Goal: Transaction & Acquisition: Purchase product/service

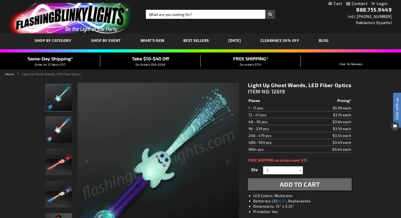
click at [299, 171] on div at bounding box center [300, 171] width 5 height 8
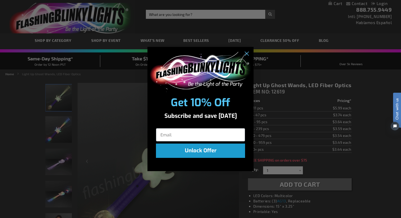
type input "[PERSON_NAME][EMAIL_ADDRESS][PERSON_NAME][DOMAIN_NAME]"
click at [205, 155] on button "Unlock Offer" at bounding box center [200, 151] width 89 height 14
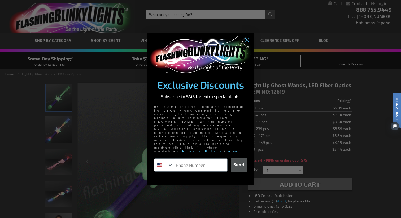
type input "1-310-291-0589"
click at [238, 159] on button "Send" at bounding box center [239, 165] width 16 height 13
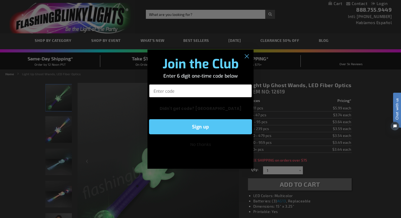
click at [218, 94] on input "Enter code" at bounding box center [200, 90] width 103 height 13
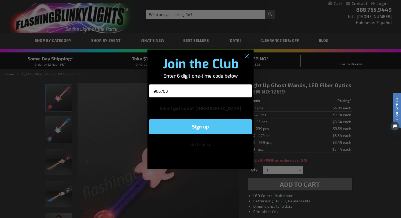
type input "966703"
click at [215, 126] on button "Sign up" at bounding box center [200, 126] width 103 height 15
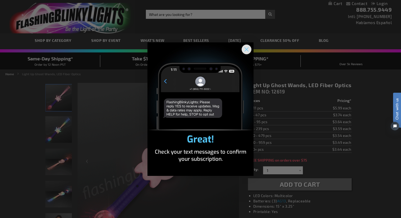
click at [245, 52] on circle "Close dialog" at bounding box center [246, 49] width 9 height 9
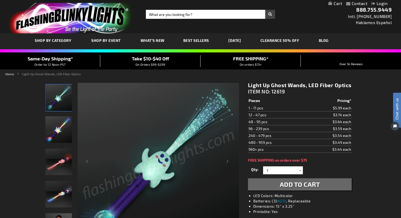
click at [282, 175] on div "Qty 1 2 3 4 5 6 7 8 9 10 11 12 24 36 48 60 72 84 96 108 120 132 144 156 168" at bounding box center [300, 170] width 104 height 11
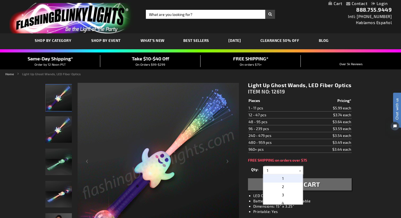
click at [282, 170] on input "1" at bounding box center [284, 171] width 38 height 8
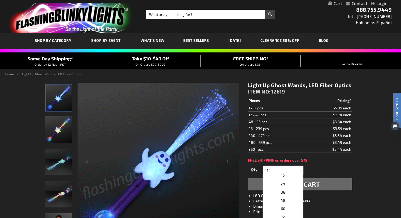
scroll to position [89, 0]
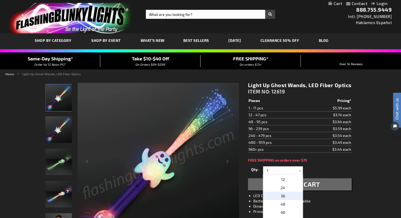
click at [280, 196] on p "36" at bounding box center [283, 196] width 40 height 8
type input "36"
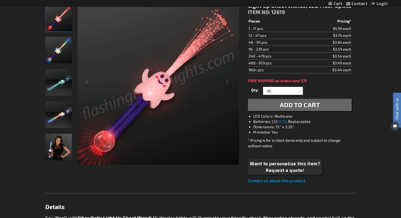
scroll to position [80, 0]
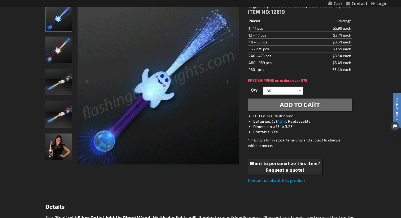
click at [271, 104] on button "Add to Cart" at bounding box center [300, 105] width 104 height 12
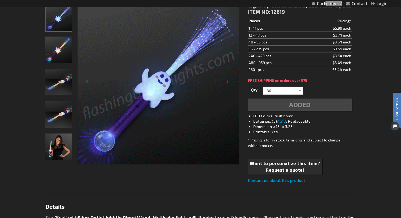
scroll to position [92, 0]
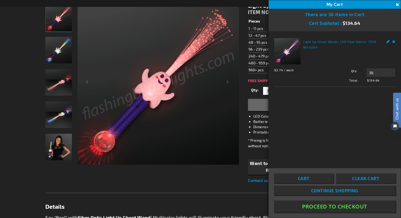
click at [305, 207] on button "Proceed To Checkout" at bounding box center [335, 207] width 122 height 12
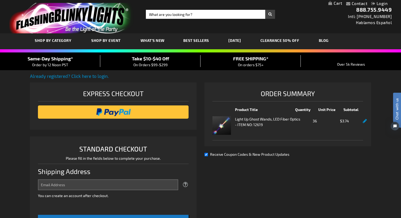
select select "US"
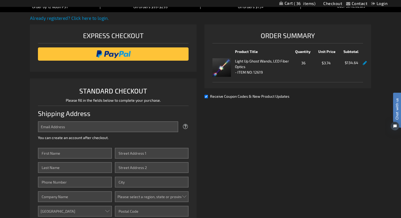
scroll to position [68, 0]
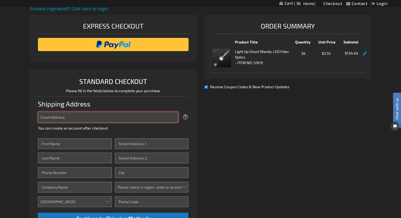
click at [125, 120] on input "Email Address" at bounding box center [108, 117] width 140 height 11
type input "1"
paste input "379481139902006"
type input "379481139902006"
drag, startPoint x: 119, startPoint y: 117, endPoint x: 25, endPoint y: 109, distance: 94.6
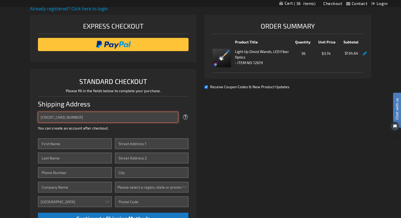
click at [25, 109] on div "Contact Compare Products Checkout Login Skip to Content My Cart 36 36 items My …" at bounding box center [200, 185] width 401 height 506
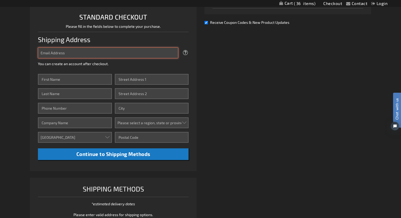
scroll to position [115, 0]
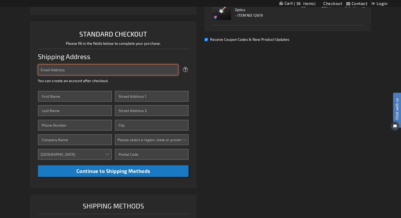
click at [93, 73] on input "Email Address" at bounding box center [108, 69] width 140 height 11
type input "[PERSON_NAME][EMAIL_ADDRESS][PERSON_NAME][DOMAIN_NAME]"
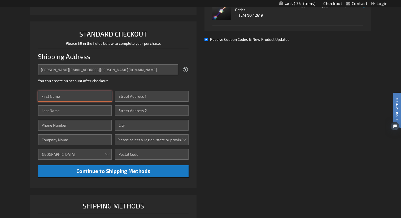
click at [78, 96] on input "First Name" at bounding box center [75, 96] width 74 height 11
click at [86, 96] on input "First Name" at bounding box center [75, 96] width 74 height 11
click at [54, 98] on input "First Name" at bounding box center [75, 96] width 74 height 11
type input "[PERSON_NAME]"
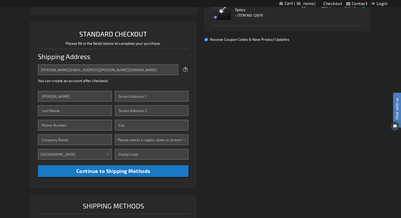
click at [114, 83] on div "alice.c.escalante@accenture.com Tooltip We'll send your order confirmation here…" at bounding box center [113, 73] width 151 height 19
click at [71, 114] on input "Last Name" at bounding box center [75, 110] width 74 height 11
type input "[PERSON_NAME]"
click at [223, 132] on div "Already registered? Click here to login. Shipping Review & Payments Estimated T…" at bounding box center [200, 105] width 341 height 294
click at [80, 128] on input "Phone Number" at bounding box center [75, 125] width 74 height 11
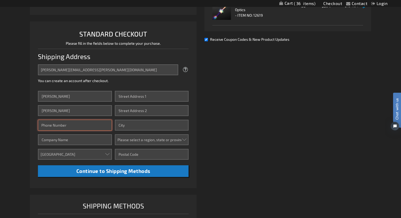
type input "3102910589"
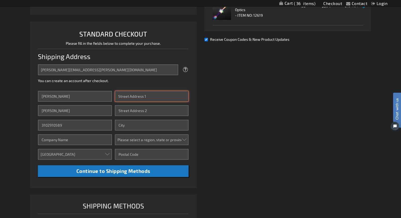
type input "18811 Cranbrook Avenue, Torrance, CA, US"
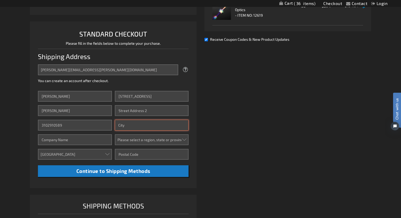
type input "Torrance"
select select "12"
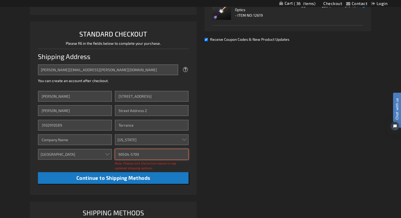
click at [141, 155] on input "90504-5709" at bounding box center [152, 154] width 74 height 11
type input "90504"
click at [234, 146] on div "Already registered? Click here to login. Shipping Review & Payments Estimated T…" at bounding box center [200, 108] width 341 height 300
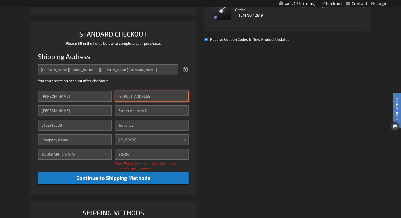
drag, startPoint x: 159, startPoint y: 97, endPoint x: 184, endPoint y: 97, distance: 25.5
click at [184, 97] on input "18811 Cranbrook Avenue, Torrance, CA, US" at bounding box center [152, 96] width 74 height 11
click at [130, 91] on input "18811 Cranbrook Avenue, Torrance, CA, US" at bounding box center [152, 96] width 74 height 11
drag, startPoint x: 118, startPoint y: 94, endPoint x: 137, endPoint y: 95, distance: 19.9
click at [137, 95] on input "18811 Cranbrook Avenue, Torrance, CA, US" at bounding box center [152, 96] width 74 height 11
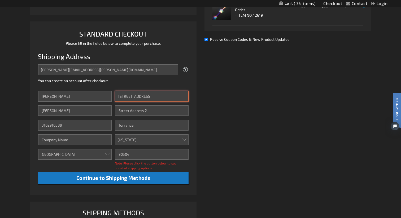
click at [137, 95] on input "18811 Cranbrook Avenue, Torrance, CA, US" at bounding box center [152, 96] width 74 height 11
drag, startPoint x: 119, startPoint y: 96, endPoint x: 205, endPoint y: 101, distance: 86.6
click at [205, 101] on div "Already registered? Click here to login. Shipping Review & Payments Estimated T…" at bounding box center [200, 108] width 341 height 300
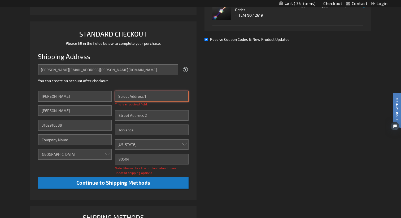
paste input "[STREET_ADDRESS]"
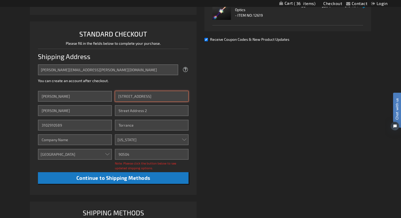
type input "[STREET_ADDRESS]"
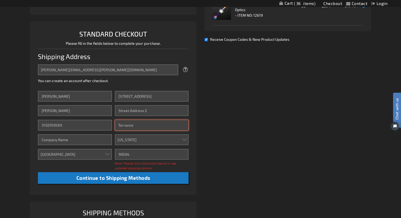
drag, startPoint x: 135, startPoint y: 128, endPoint x: 117, endPoint y: 122, distance: 19.8
click at [117, 122] on input "Torrance" at bounding box center [152, 125] width 74 height 11
type input "]"
type input "[GEOGRAPHIC_DATA]"
click at [213, 141] on div "Already registered? Click here to login. Shipping Review & Payments Estimated T…" at bounding box center [200, 108] width 341 height 300
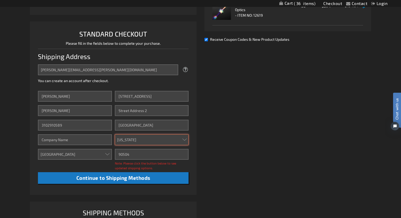
click at [143, 142] on select "Please select a region, state or province. Alabama Alaska Arizona Arkansas Cali…" at bounding box center [152, 140] width 74 height 11
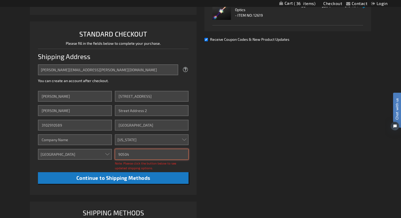
click at [132, 156] on input "90504" at bounding box center [152, 154] width 74 height 11
type input "90013"
click at [217, 166] on div "Already registered? Click here to login. Shipping Review & Payments Estimated T…" at bounding box center [200, 108] width 341 height 300
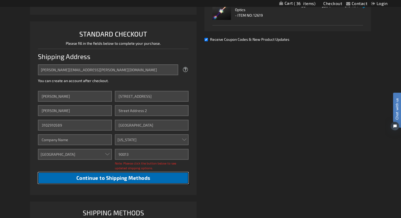
click at [128, 179] on span "Continue to Shipping Methods" at bounding box center [113, 178] width 74 height 6
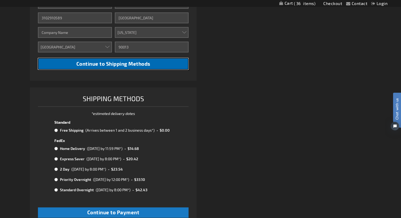
scroll to position [226, 0]
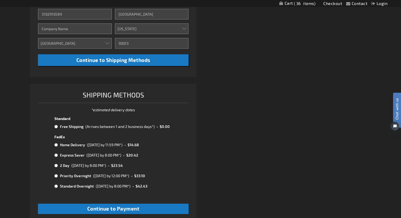
click at [56, 127] on input "radio" at bounding box center [55, 127] width 3 height 4
radio input "true"
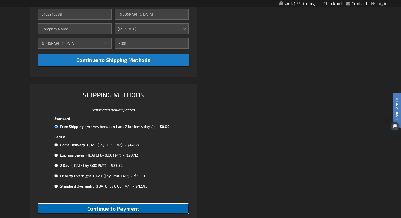
click at [117, 210] on span "Continue to Payment" at bounding box center [113, 209] width 52 height 6
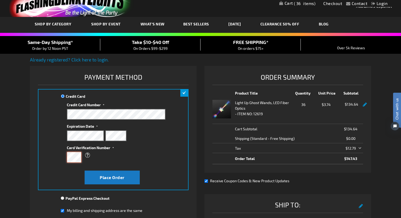
scroll to position [17, 0]
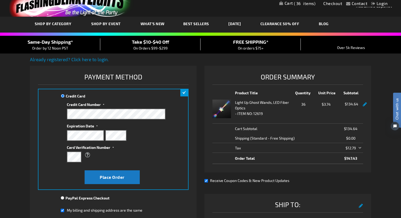
click at [169, 163] on div "Credit Card Credit Card Information" at bounding box center [113, 139] width 151 height 101
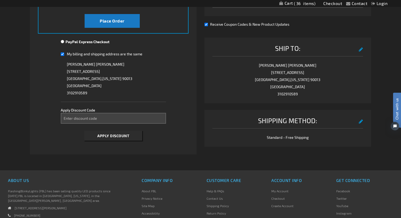
scroll to position [176, 0]
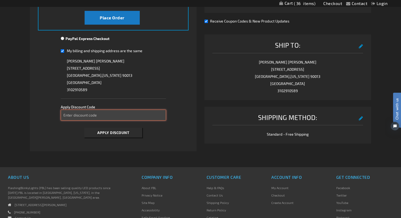
click at [121, 118] on input "Enter discount code" at bounding box center [113, 115] width 105 height 11
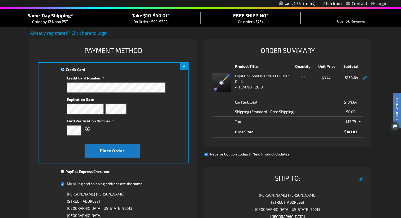
scroll to position [0, 0]
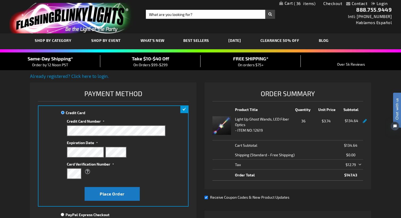
click at [143, 62] on div "Take $10-$40 Off On Orders $99-$299" at bounding box center [150, 61] width 100 height 12
click at [152, 59] on span "Take $10-$40 Off" at bounding box center [150, 59] width 37 height 6
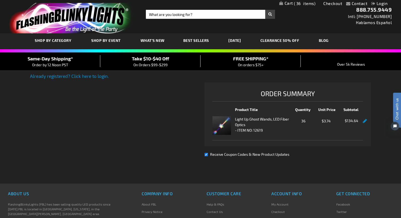
checkbox input "true"
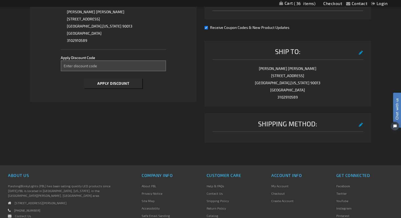
scroll to position [234, 0]
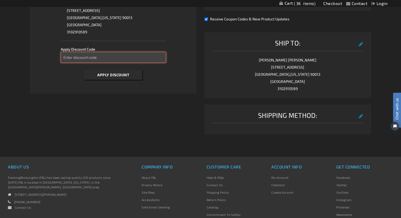
click at [109, 58] on input "Enter discount code" at bounding box center [113, 57] width 105 height 11
type input "TAKE10"
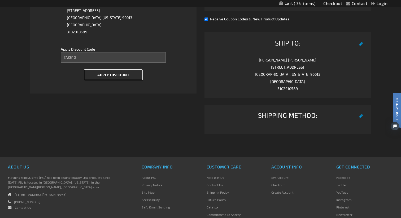
click at [112, 73] on span "Apply Discount" at bounding box center [113, 75] width 32 height 5
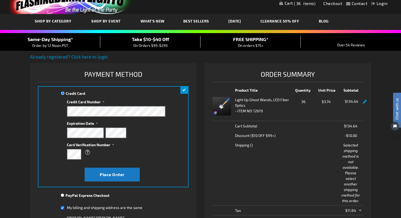
scroll to position [17, 0]
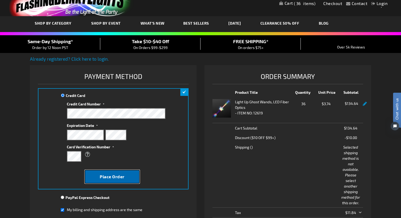
click at [121, 178] on span "Place Order" at bounding box center [112, 176] width 25 height 5
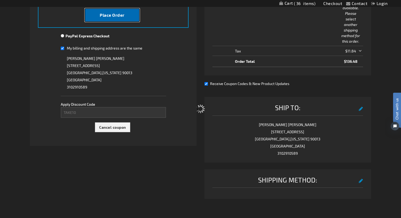
scroll to position [175, 0]
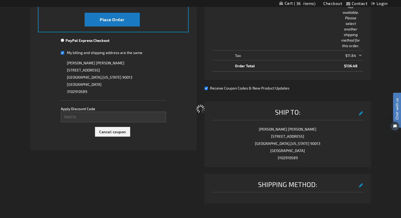
click at [63, 53] on div "Please wait..." at bounding box center [200, 109] width 401 height 218
